Goal: Ask a question: Seek information or help from site administrators or community

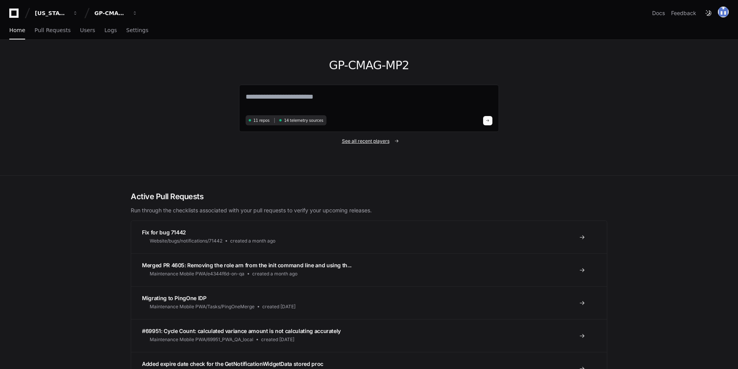
drag, startPoint x: 373, startPoint y: 142, endPoint x: 383, endPoint y: 140, distance: 10.6
click at [373, 142] on span "See all recent players" at bounding box center [366, 141] width 48 height 6
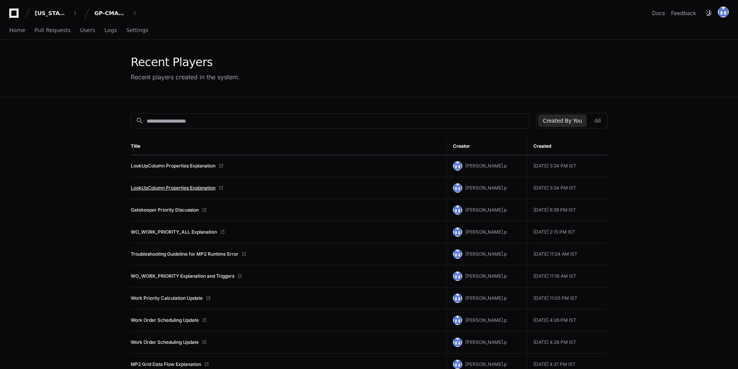
click at [181, 188] on link "LookUpColumn Properties Explanation" at bounding box center [173, 188] width 85 height 6
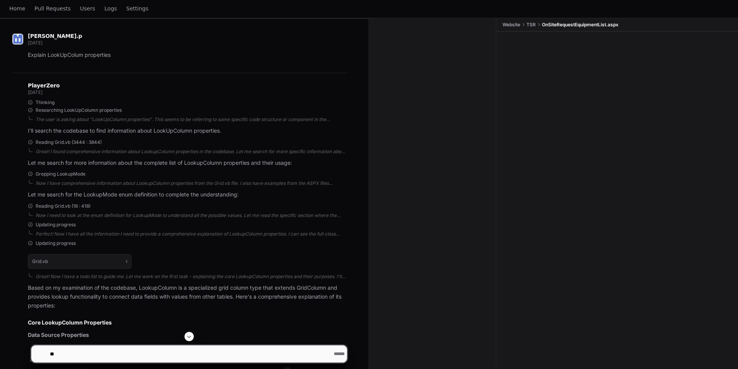
scroll to position [193, 0]
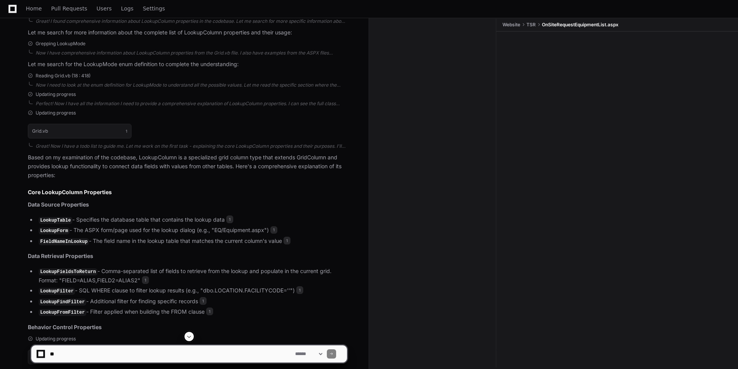
click at [91, 354] on textarea at bounding box center [170, 354] width 245 height 17
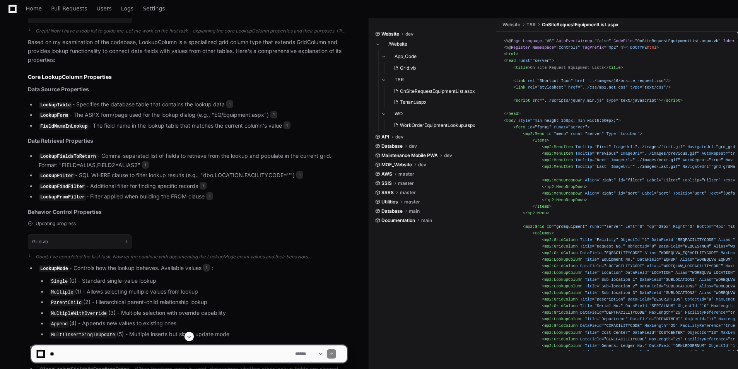
scroll to position [1045, 0]
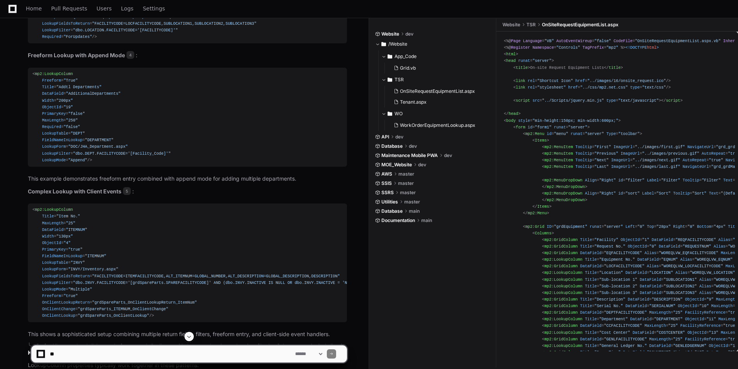
click at [191, 337] on span at bounding box center [189, 337] width 6 height 6
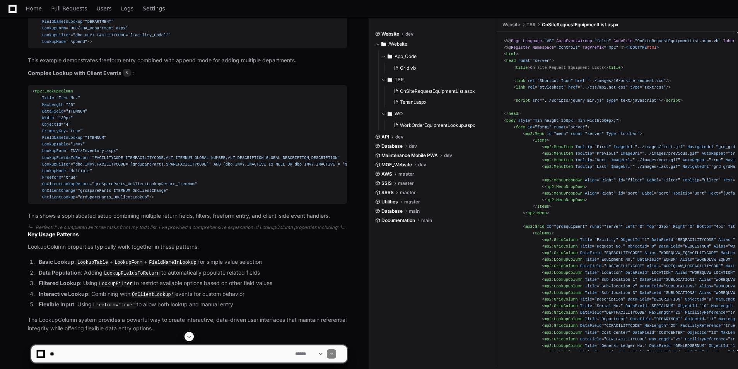
scroll to position [1181, 0]
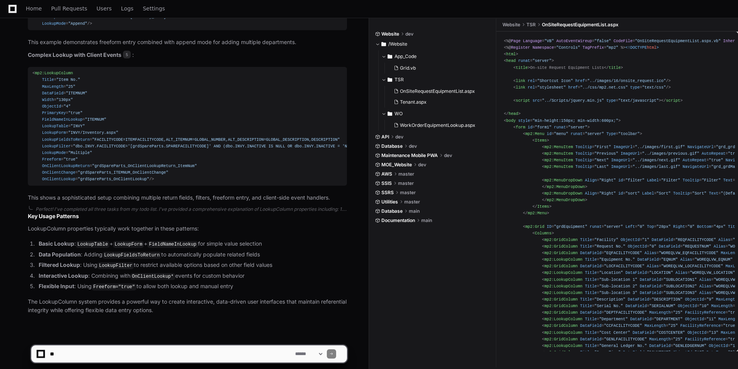
click at [69, 356] on textarea at bounding box center [170, 354] width 245 height 17
click at [84, 353] on textarea at bounding box center [170, 354] width 245 height 17
type textarea "**********"
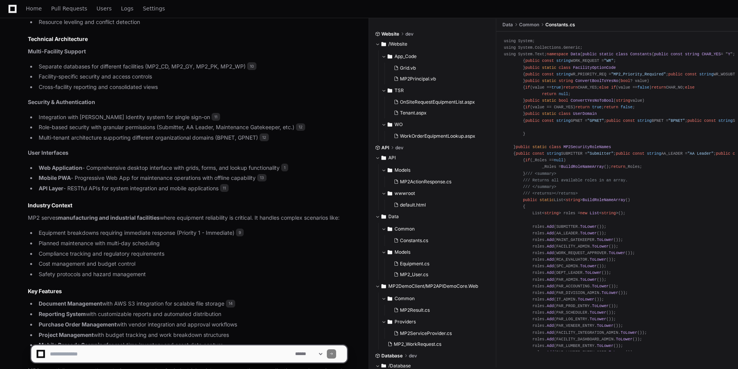
scroll to position [2068, 0]
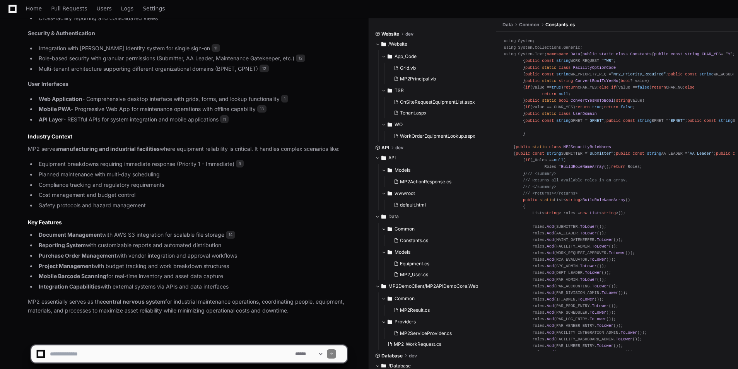
click at [99, 345] on app-app-chat-input "**********" at bounding box center [189, 347] width 317 height 31
click at [98, 347] on textarea at bounding box center [170, 354] width 245 height 17
type textarea "**********"
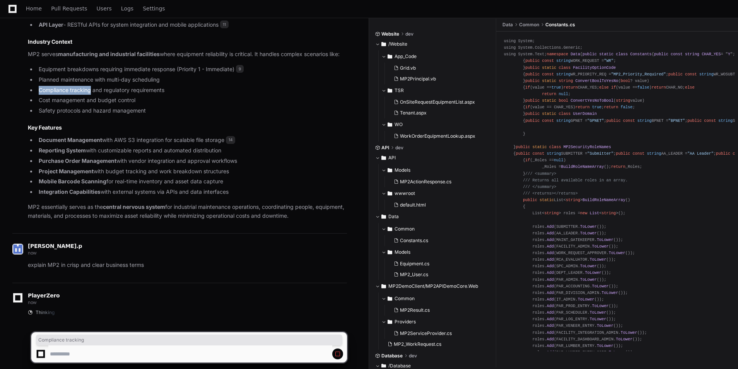
drag, startPoint x: 157, startPoint y: 74, endPoint x: 90, endPoint y: 77, distance: 67.0
click at [90, 77] on ul "Equipment breakdowns requiring immediate response (Priority 1 - Immediate) 9 Pl…" at bounding box center [187, 90] width 319 height 50
click at [228, 97] on li "Cost management and budget control" at bounding box center [191, 100] width 311 height 9
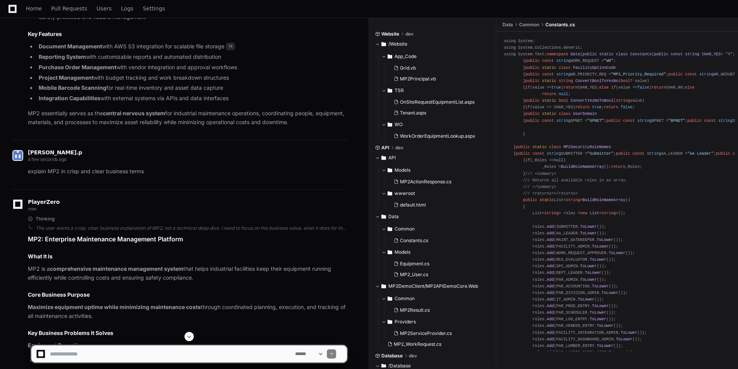
scroll to position [2262, 0]
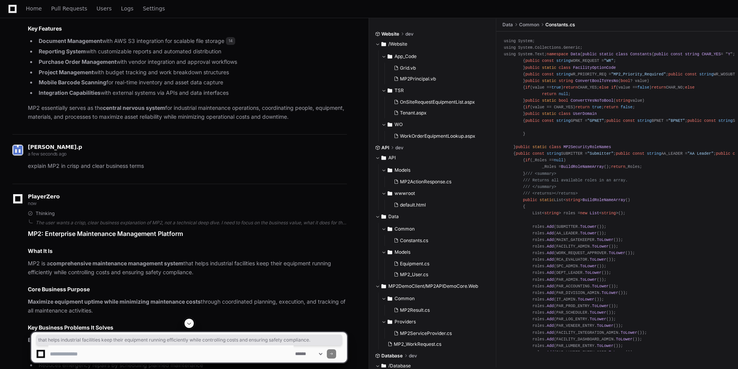
drag, startPoint x: 186, startPoint y: 257, endPoint x: 206, endPoint y: 263, distance: 20.6
click at [206, 263] on p "MP2 is a comprehensive maintenance management system that helps industrial faci…" at bounding box center [187, 268] width 319 height 18
copy p "that helps industrial facilities keep their equipment running efficiently while…"
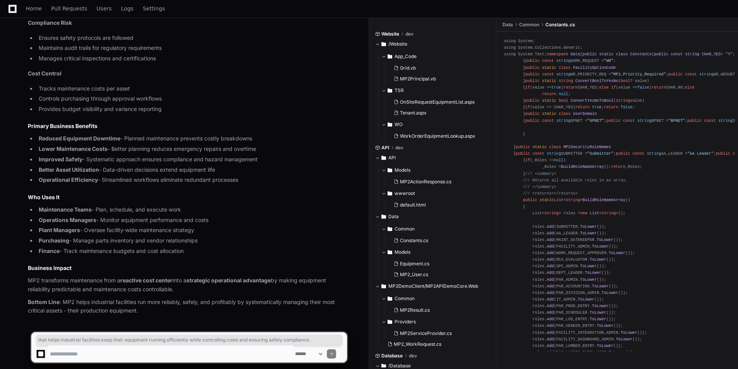
scroll to position [2681, 0]
click at [98, 353] on textarea at bounding box center [170, 354] width 245 height 17
type textarea "**********"
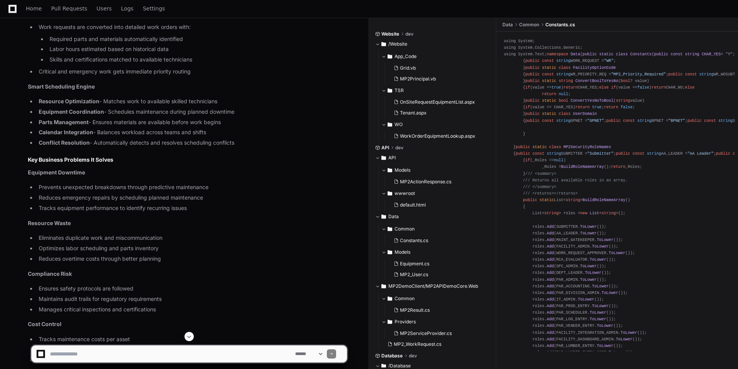
scroll to position [3300, 0]
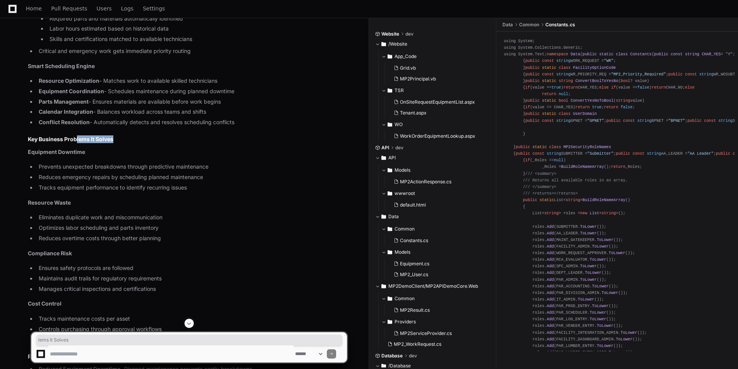
drag, startPoint x: 75, startPoint y: 132, endPoint x: 117, endPoint y: 133, distance: 41.4
click at [117, 135] on h2 "Key Business Problems It Solves" at bounding box center [187, 139] width 319 height 8
drag, startPoint x: 117, startPoint y: 133, endPoint x: 87, endPoint y: 144, distance: 31.1
click at [87, 148] on p "Equipment Downtime" at bounding box center [187, 152] width 319 height 9
drag, startPoint x: 87, startPoint y: 144, endPoint x: 119, endPoint y: 158, distance: 35.0
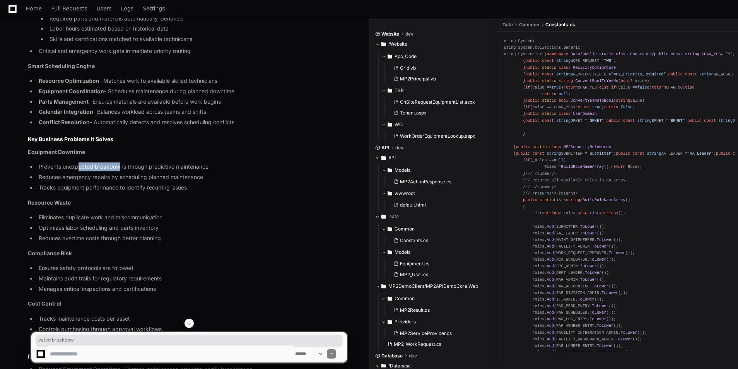
click at [119, 163] on li "Prevents unexpected breakdowns through predictive maintenance" at bounding box center [191, 167] width 311 height 9
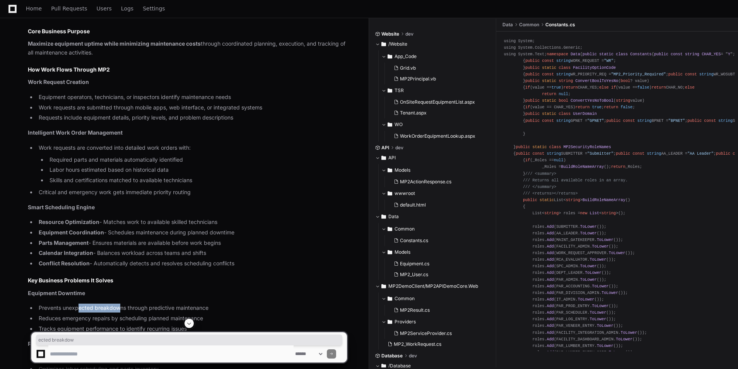
scroll to position [3145, 0]
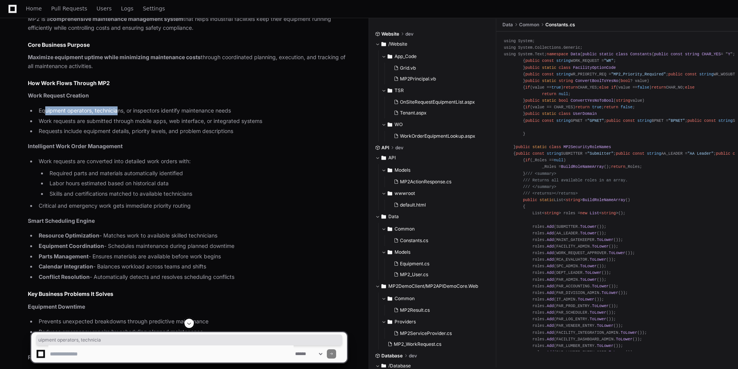
drag, startPoint x: 46, startPoint y: 105, endPoint x: 118, endPoint y: 106, distance: 72.7
click at [118, 106] on li "Equipment operators, technicians, or inspectors identify maintenance needs" at bounding box center [191, 110] width 311 height 9
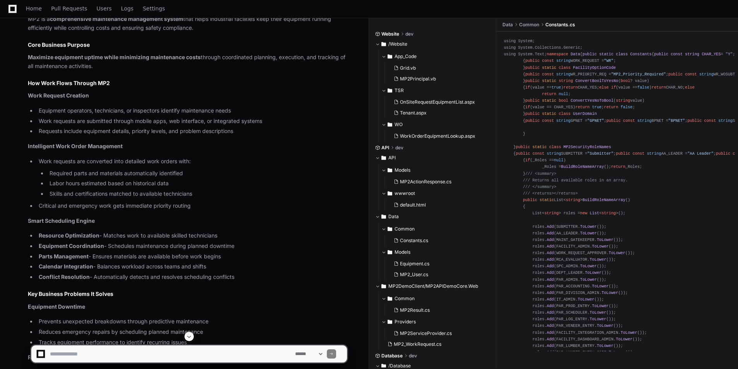
drag, startPoint x: 118, startPoint y: 106, endPoint x: 253, endPoint y: 167, distance: 148.4
click at [253, 169] on li "Required parts and materials automatically identified" at bounding box center [197, 173] width 300 height 9
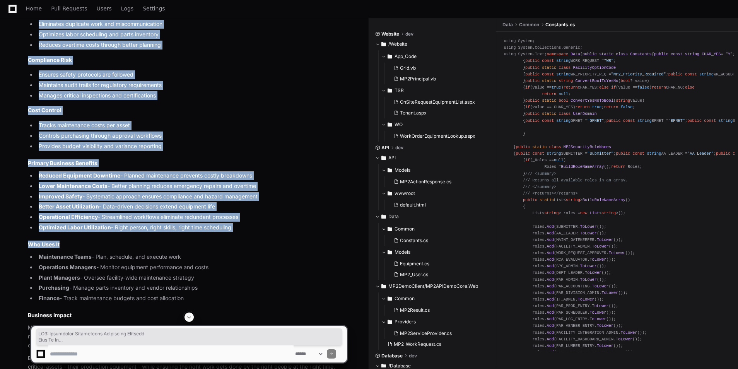
scroll to position [3550, 0]
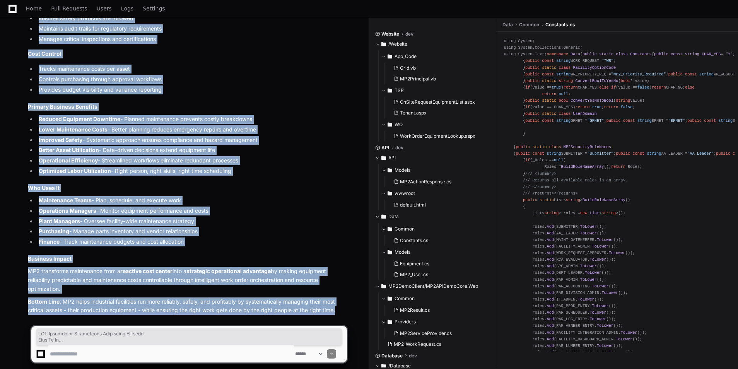
drag, startPoint x: 41, startPoint y: 124, endPoint x: 344, endPoint y: 308, distance: 354.4
copy article "MP2: Enterprise Maintenance Management Platform What It Is MP2 is a comprehensi…"
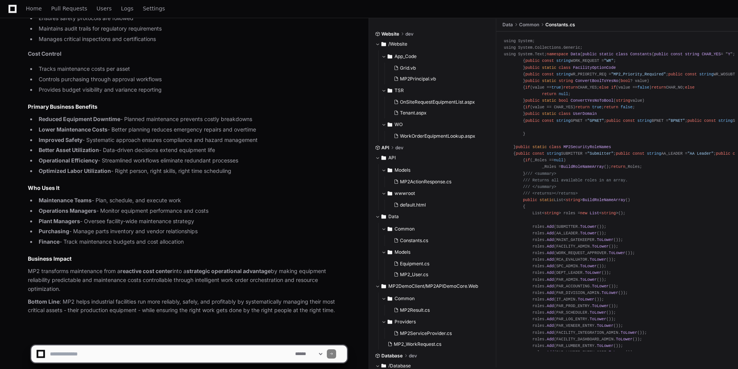
click at [105, 347] on textarea at bounding box center [170, 354] width 245 height 17
type textarea "**********"
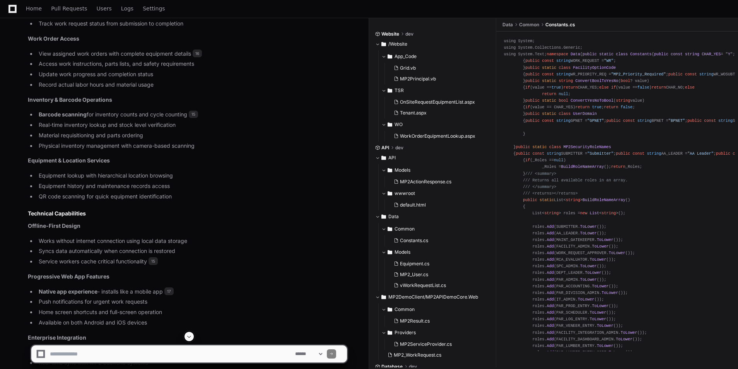
scroll to position [4196, 0]
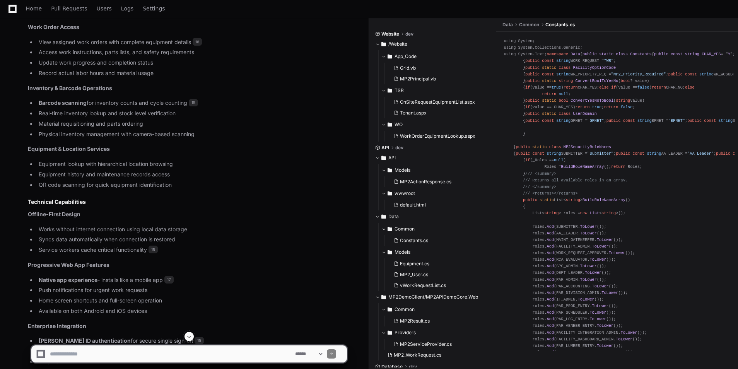
click at [103, 348] on textarea at bounding box center [170, 354] width 245 height 17
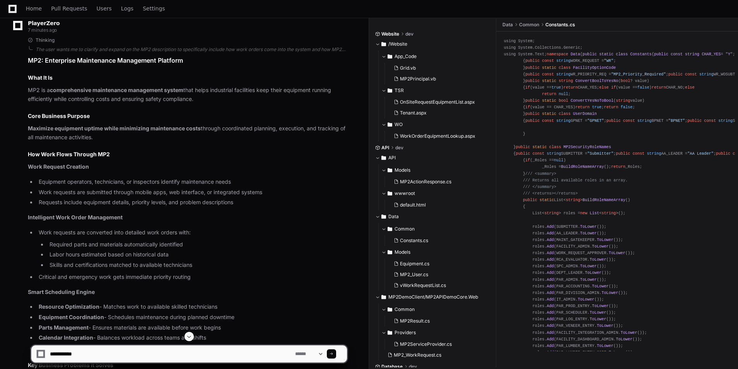
scroll to position [2919, 0]
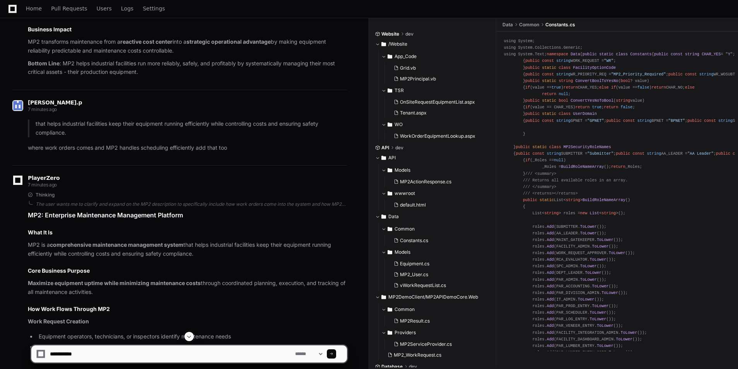
type textarea "**********"
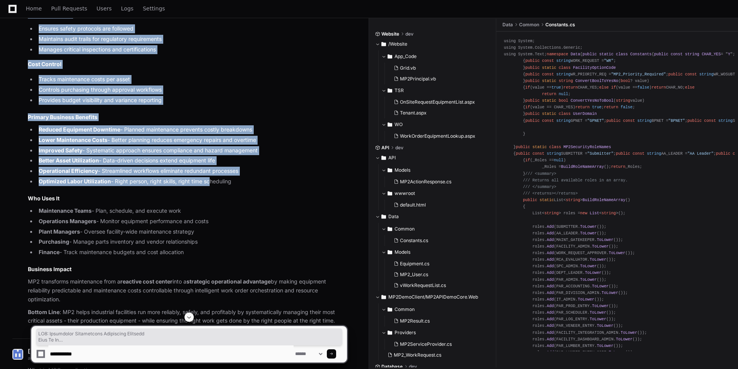
scroll to position [3693, 0]
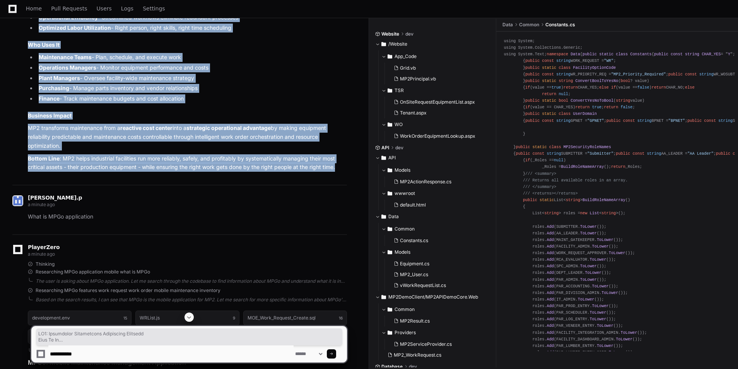
drag, startPoint x: 26, startPoint y: 208, endPoint x: 339, endPoint y: 165, distance: 316.0
copy article "MP2: Enterprise Maintenance Management Platform What It Is MP2 is a comprehensi…"
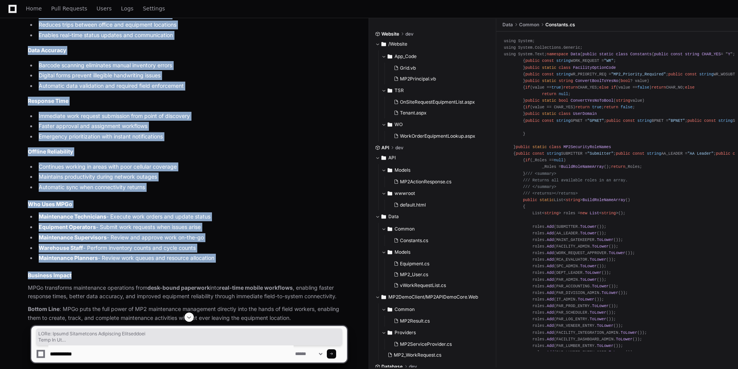
scroll to position [4605, 0]
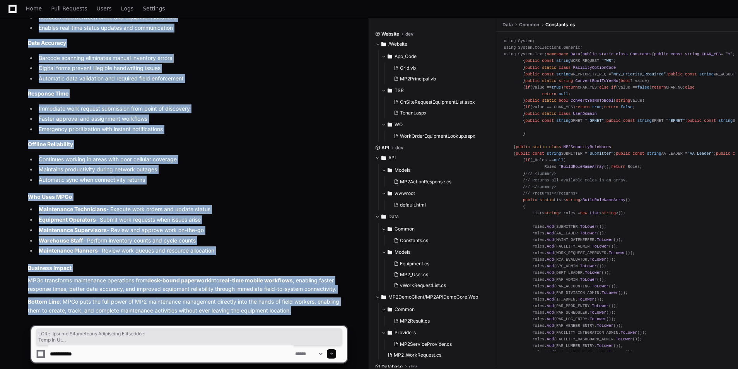
drag, startPoint x: 34, startPoint y: 172, endPoint x: 331, endPoint y: 303, distance: 325.0
copy article "MPGo: Mobile Maintenance Management Application What It Is MPGo is the mobile P…"
